Goal: Transaction & Acquisition: Obtain resource

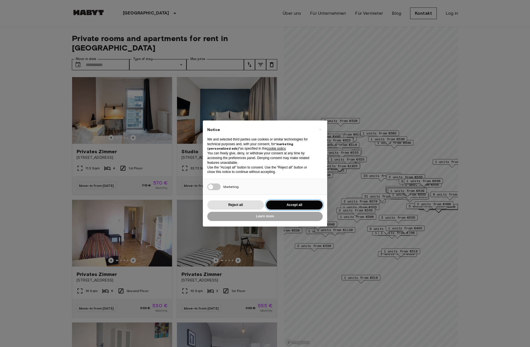
click at [293, 204] on button "Accept all" at bounding box center [294, 204] width 57 height 9
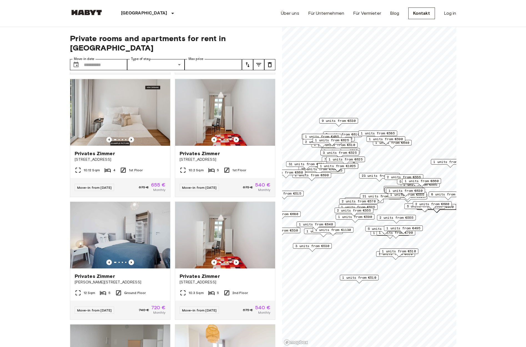
scroll to position [2817, 0]
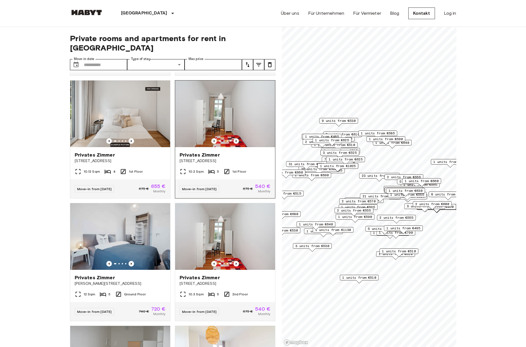
click at [236, 142] on icon "Previous image" at bounding box center [236, 141] width 1 height 2
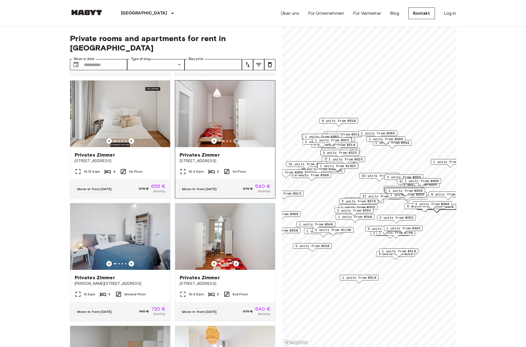
click at [236, 142] on icon "Previous image" at bounding box center [236, 141] width 1 height 2
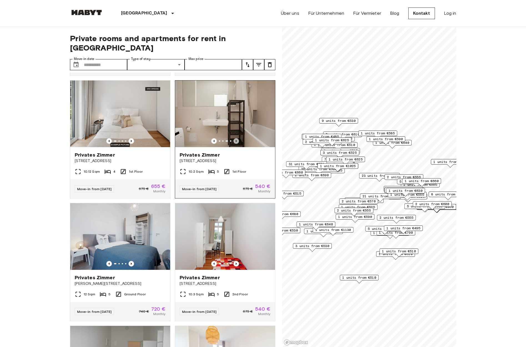
click at [236, 142] on icon "Previous image" at bounding box center [236, 141] width 1 height 2
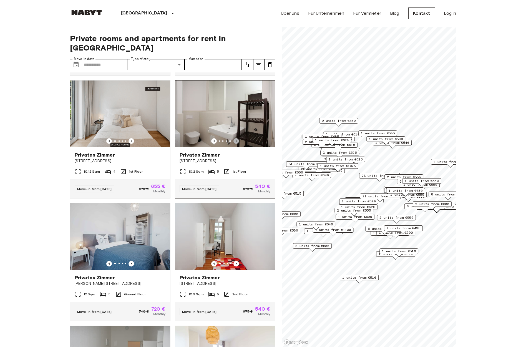
click at [236, 142] on icon "Previous image" at bounding box center [236, 141] width 1 height 2
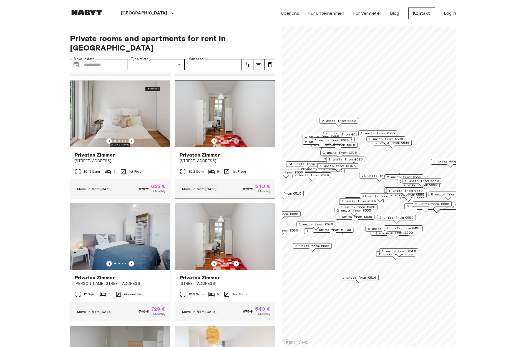
click at [236, 142] on icon "Previous image" at bounding box center [236, 141] width 1 height 2
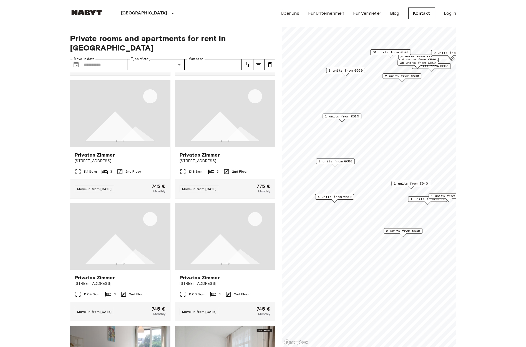
click at [335, 197] on span "4 units from €530" at bounding box center [334, 196] width 34 height 5
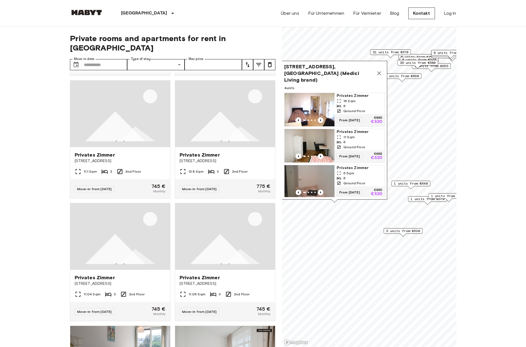
click at [330, 70] on span "[STREET_ADDRESS], [GEOGRAPHIC_DATA] (Medici Living brand)" at bounding box center [328, 73] width 89 height 20
click at [314, 106] on img "Map marker" at bounding box center [309, 109] width 50 height 33
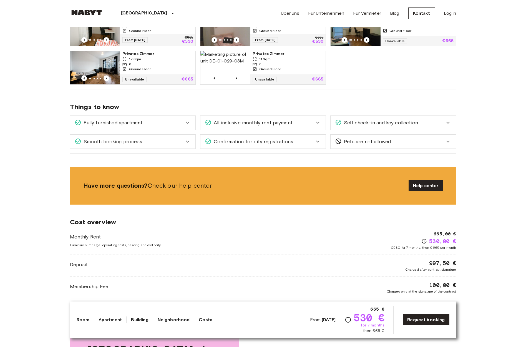
scroll to position [323, 0]
